Goal: Task Accomplishment & Management: Use online tool/utility

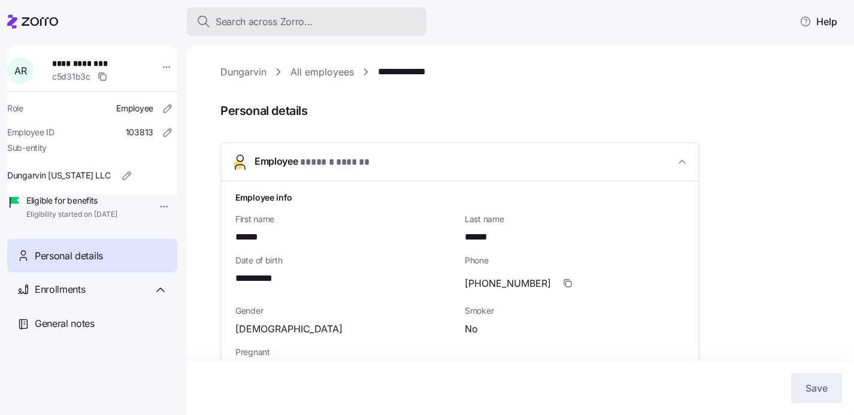
scroll to position [304, 0]
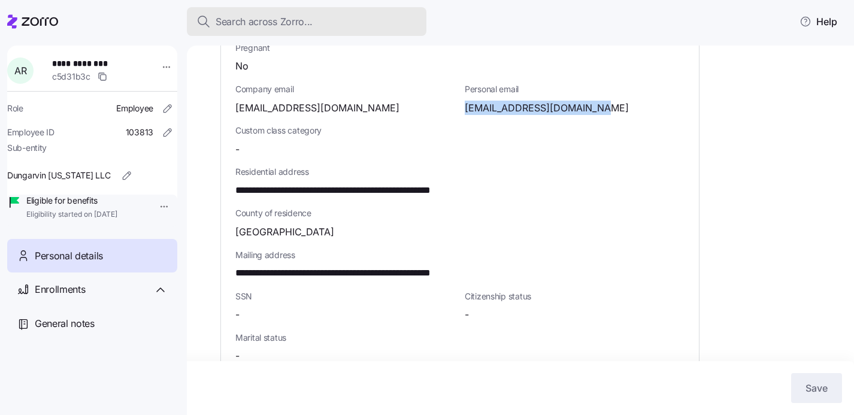
click at [308, 24] on span "Search across Zorro..." at bounding box center [264, 21] width 97 height 15
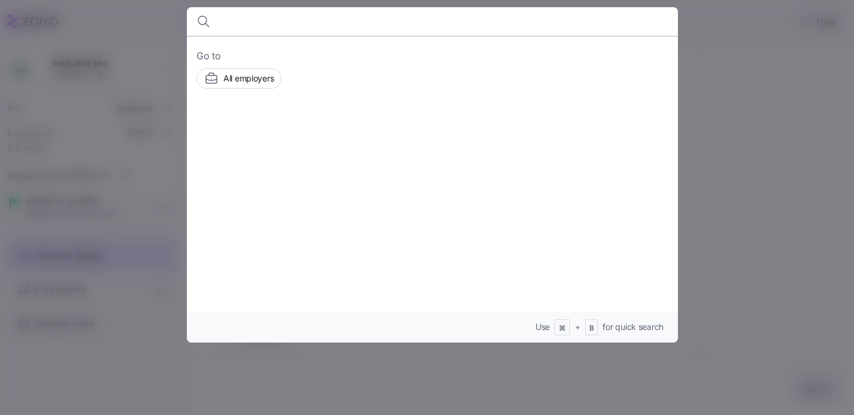
type input "https://app.intercom.com/a/inbox/km9g81ma/inbox/search/conversation/21547102069…"
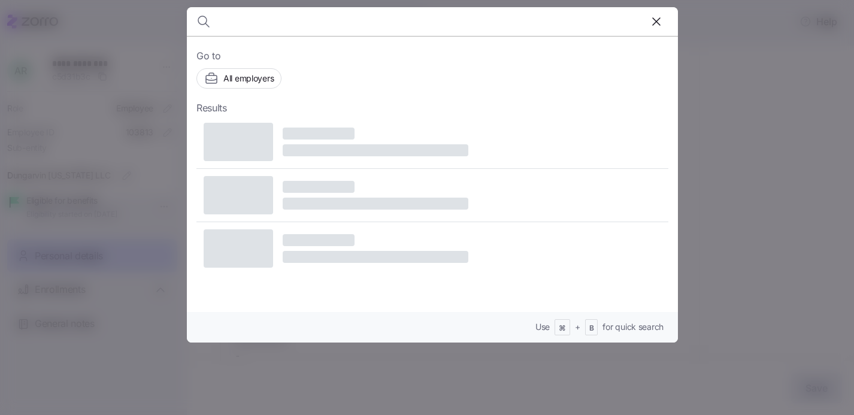
scroll to position [0, 0]
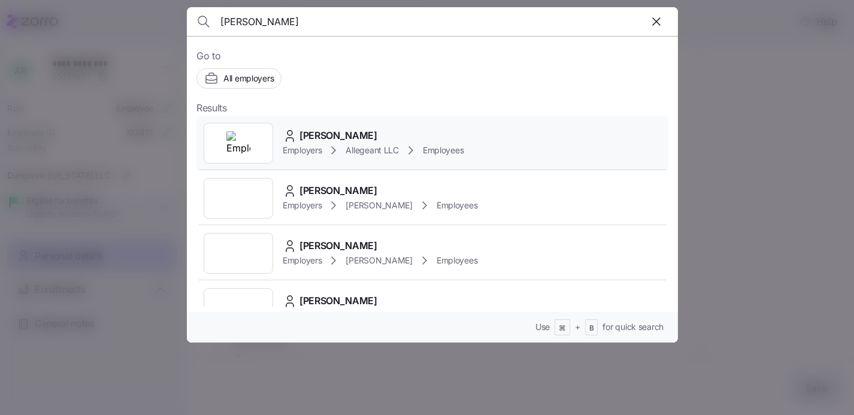
type input "cindy sizemore"
click at [334, 136] on span "Cindy Sizemore" at bounding box center [339, 135] width 78 height 15
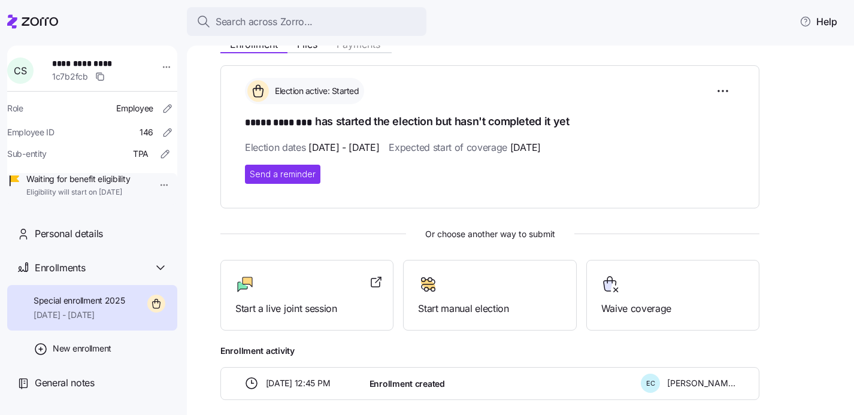
scroll to position [211, 0]
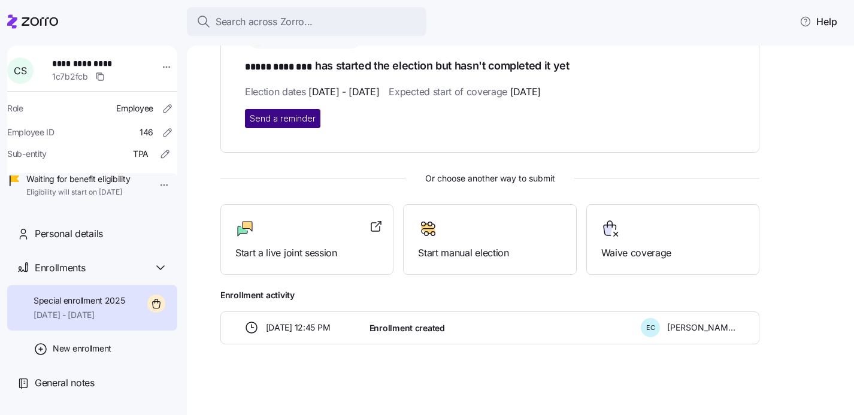
click at [292, 120] on span "Send a reminder" at bounding box center [283, 119] width 66 height 12
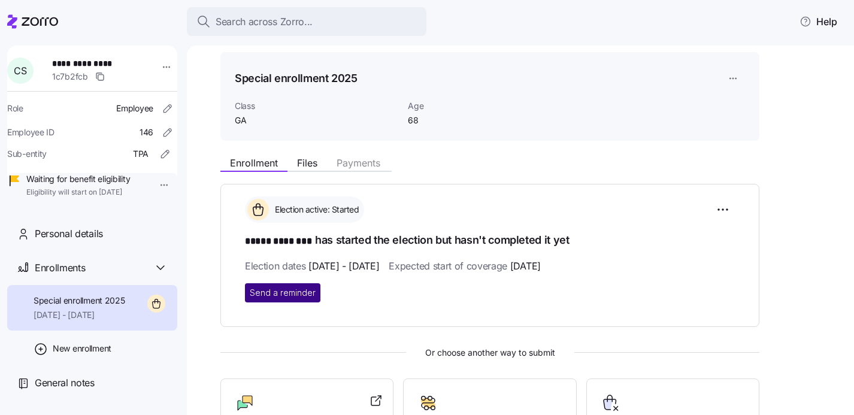
scroll to position [36, 0]
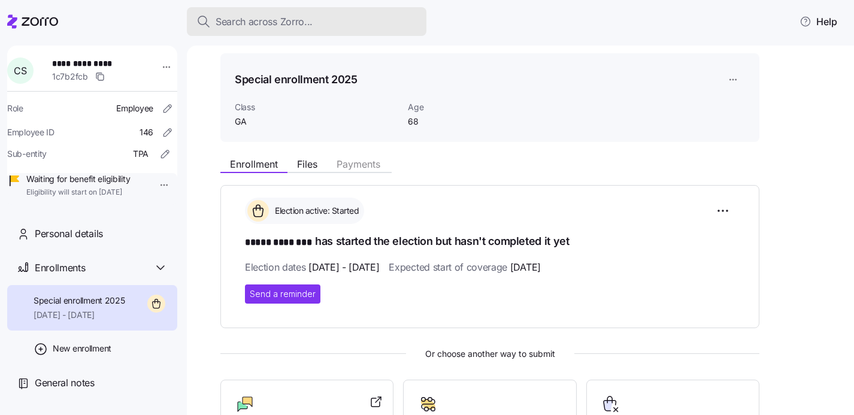
click at [273, 22] on span "Search across Zorro..." at bounding box center [264, 21] width 97 height 15
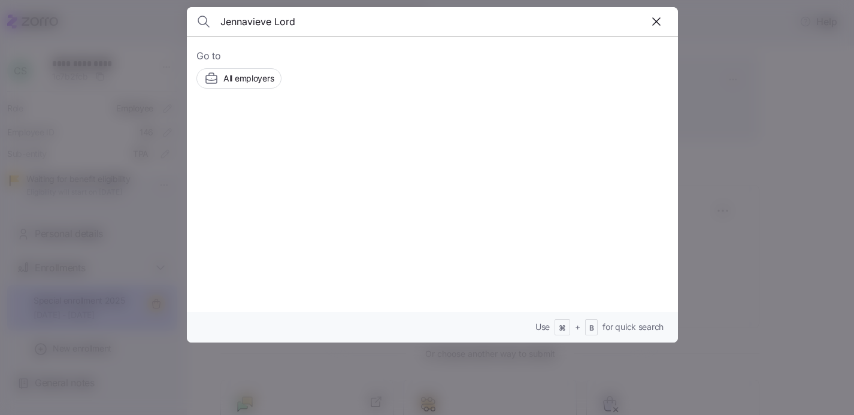
type input "Jennavieve Lord"
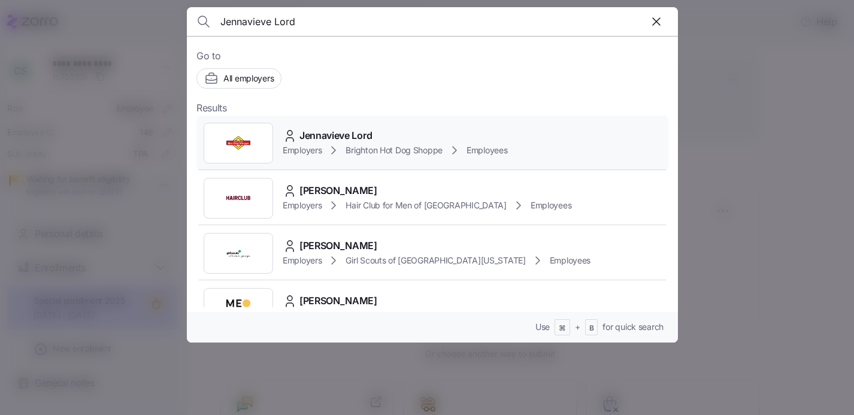
click at [323, 143] on span "Jennavieve Lord" at bounding box center [336, 135] width 72 height 15
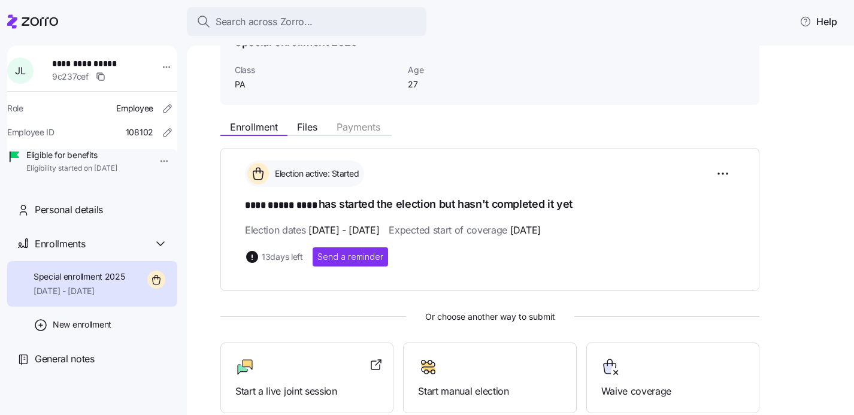
scroll to position [80, 0]
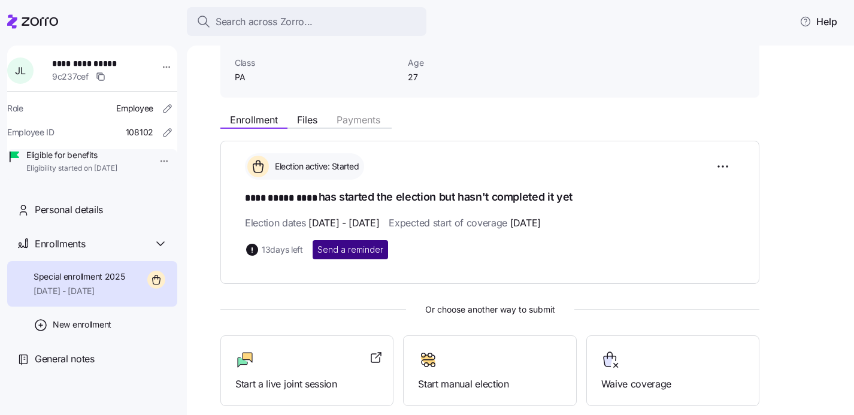
click at [329, 249] on span "Send a reminder" at bounding box center [351, 250] width 66 height 12
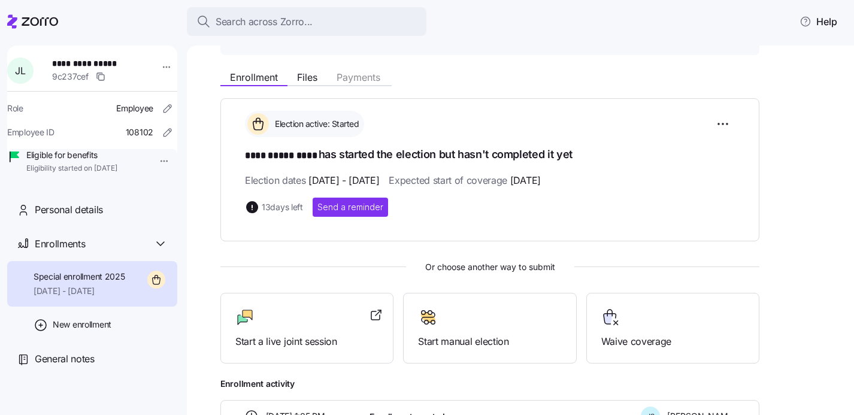
scroll to position [0, 0]
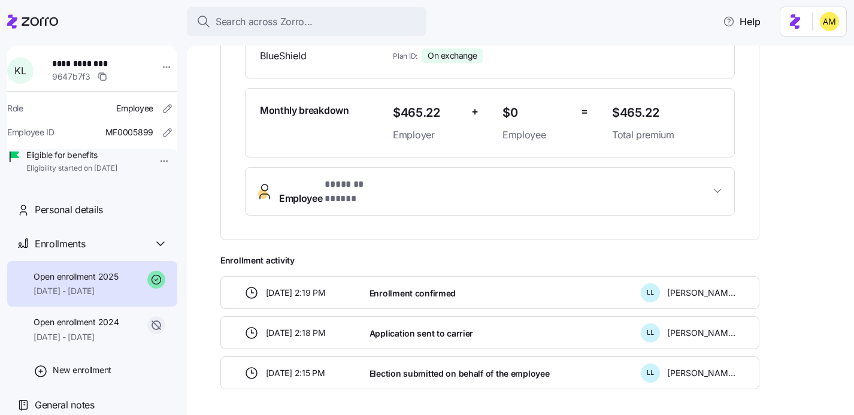
scroll to position [313, 0]
